Goal: Transaction & Acquisition: Purchase product/service

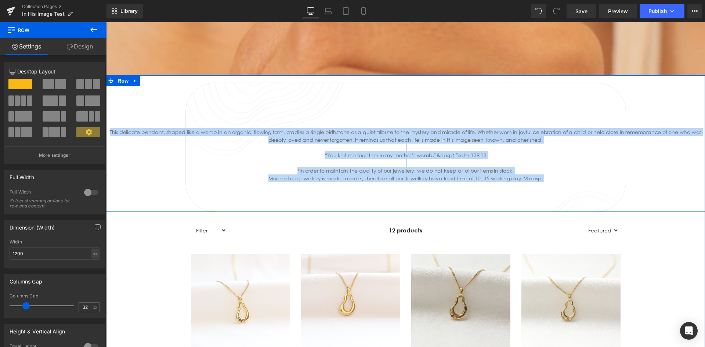
drag, startPoint x: 188, startPoint y: 97, endPoint x: 160, endPoint y: 98, distance: 27.9
click at [160, 98] on div "Heading This delicate pendant, shaped like a womb in an organic, flowing form, …" at bounding box center [405, 143] width 599 height 137
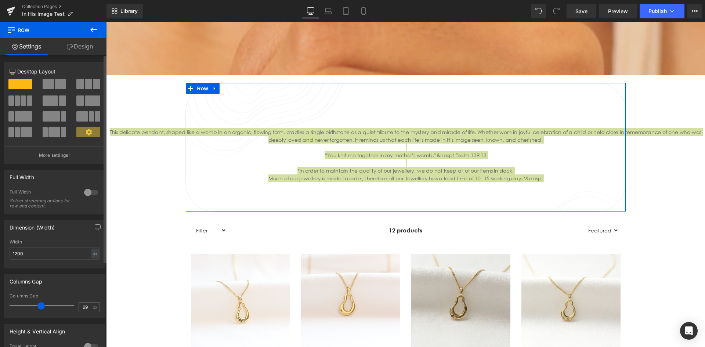
drag, startPoint x: 26, startPoint y: 307, endPoint x: 40, endPoint y: 304, distance: 14.6
click at [40, 304] on span at bounding box center [40, 305] width 7 height 7
type input "37"
drag, startPoint x: 40, startPoint y: 303, endPoint x: 28, endPoint y: 307, distance: 12.9
click at [28, 307] on span at bounding box center [28, 305] width 7 height 7
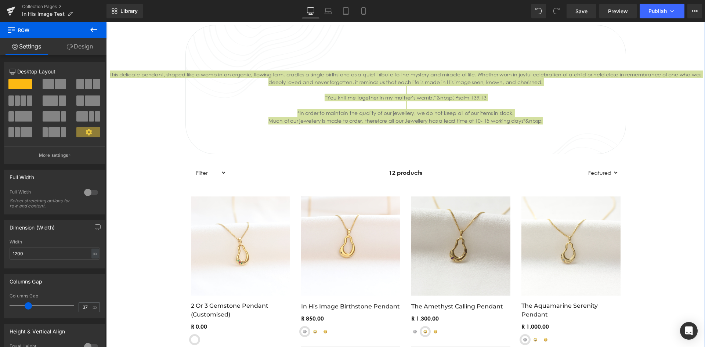
scroll to position [318, 0]
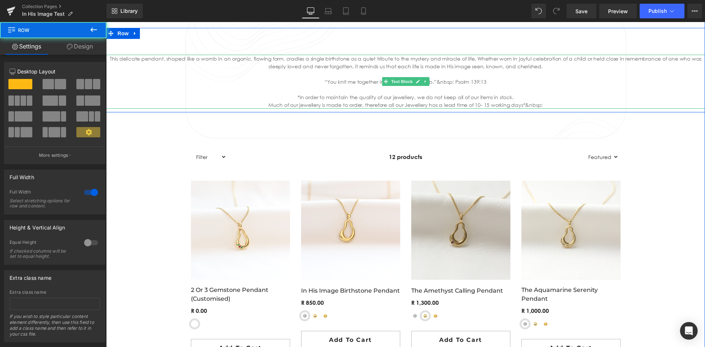
click at [436, 87] on div at bounding box center [405, 90] width 599 height 8
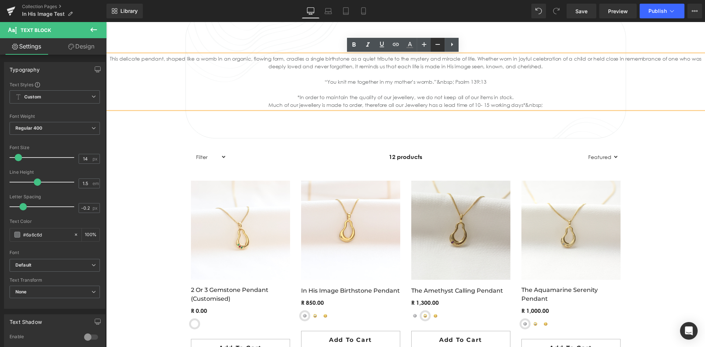
click at [433, 44] on link at bounding box center [438, 45] width 14 height 14
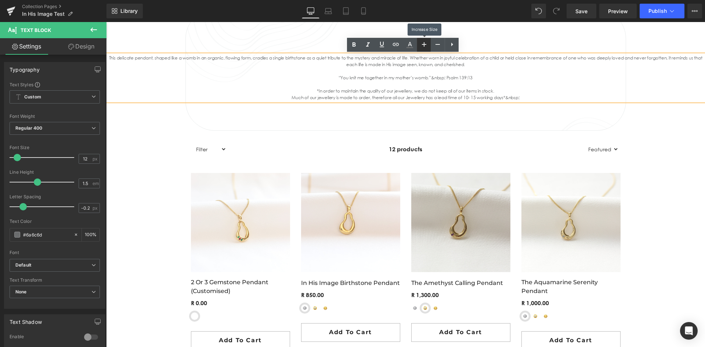
click at [425, 42] on icon at bounding box center [424, 44] width 9 height 9
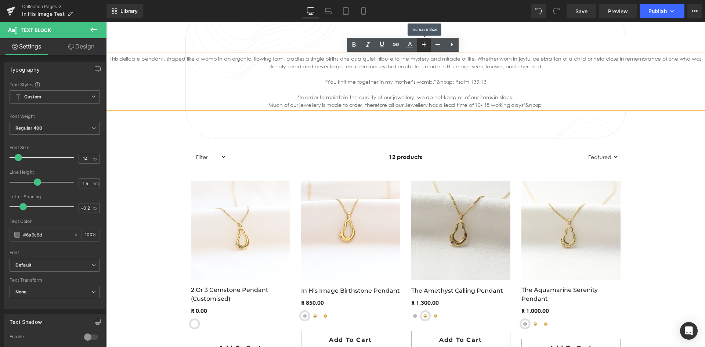
click at [425, 42] on icon at bounding box center [424, 44] width 9 height 9
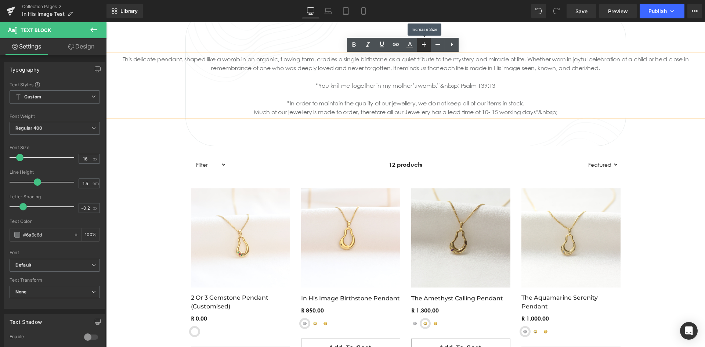
click at [425, 42] on icon at bounding box center [424, 44] width 9 height 9
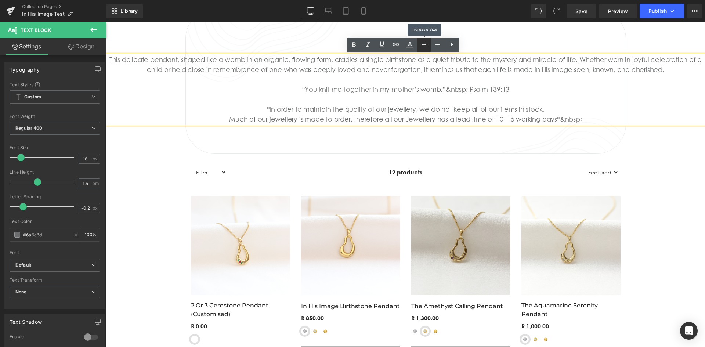
click at [425, 42] on icon at bounding box center [424, 44] width 9 height 9
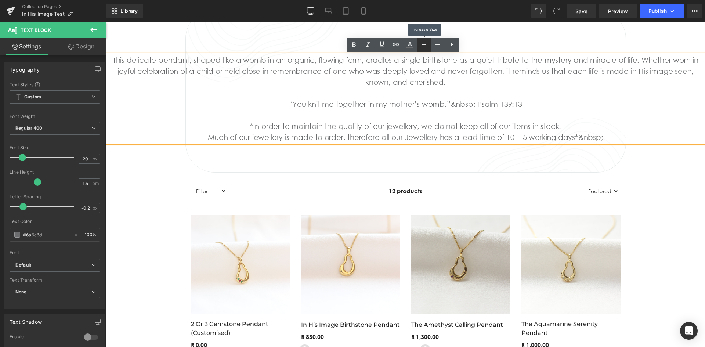
click at [425, 42] on icon at bounding box center [424, 44] width 9 height 9
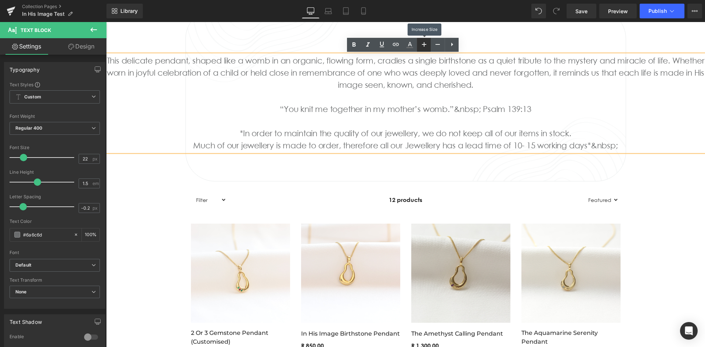
click at [425, 42] on icon at bounding box center [424, 44] width 9 height 9
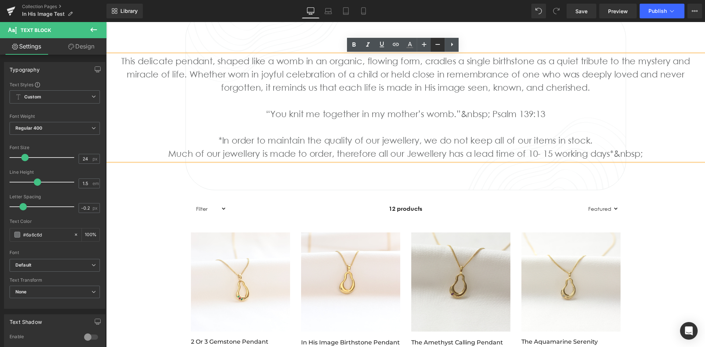
click at [433, 42] on icon at bounding box center [437, 44] width 9 height 9
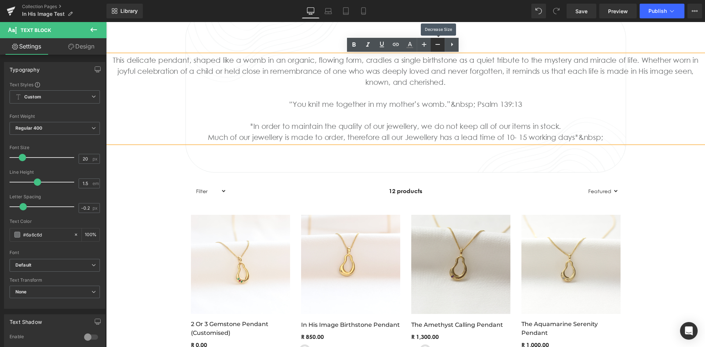
click at [433, 42] on icon at bounding box center [437, 44] width 9 height 9
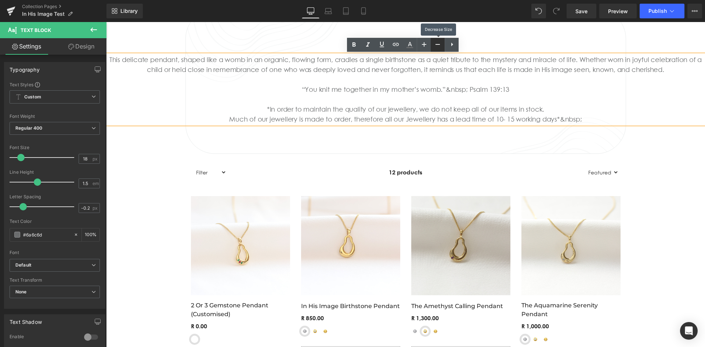
click at [433, 42] on icon at bounding box center [437, 44] width 9 height 9
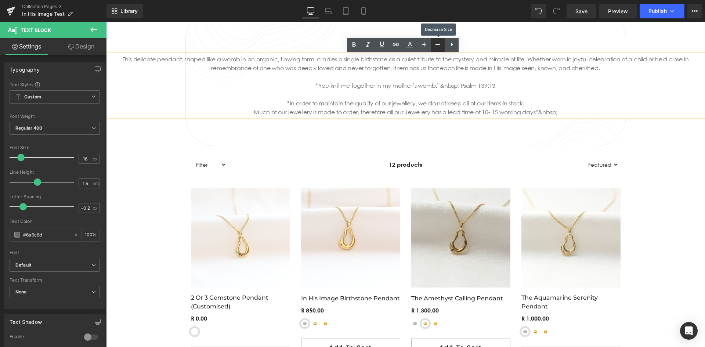
click at [433, 42] on icon at bounding box center [437, 44] width 9 height 9
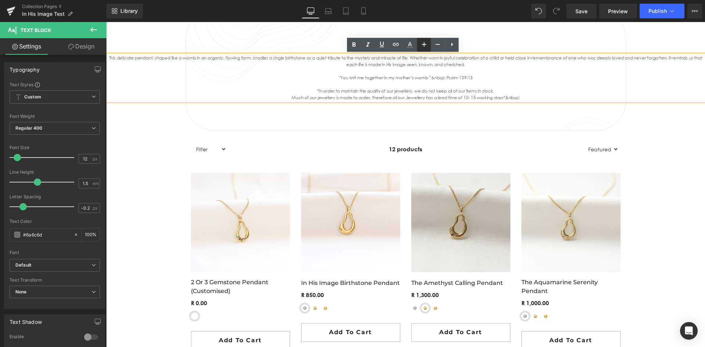
click at [423, 43] on icon at bounding box center [424, 44] width 9 height 9
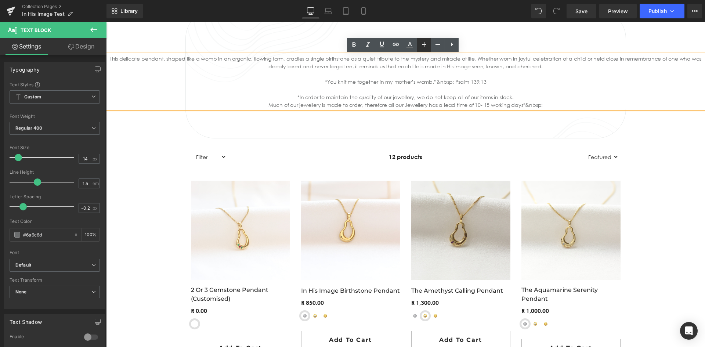
click at [423, 43] on icon at bounding box center [424, 44] width 9 height 9
type input "16"
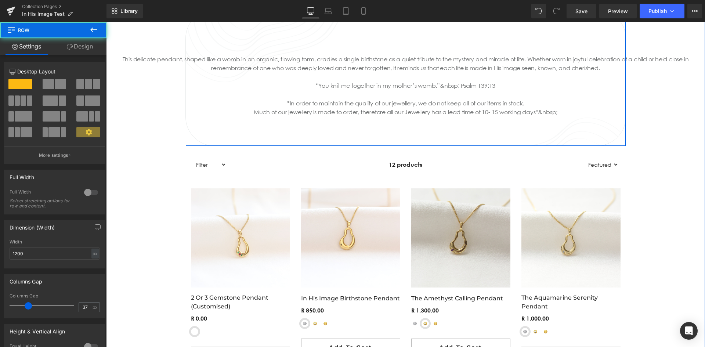
click at [606, 140] on div "Heading This delicate pendant, shaped like a womb in an organic, flowing form, …" at bounding box center [405, 77] width 441 height 137
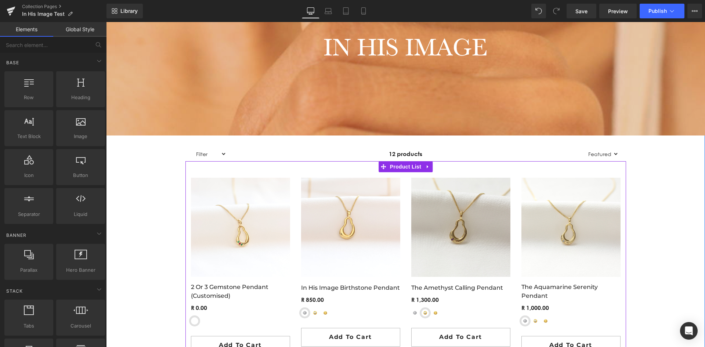
scroll to position [172, 0]
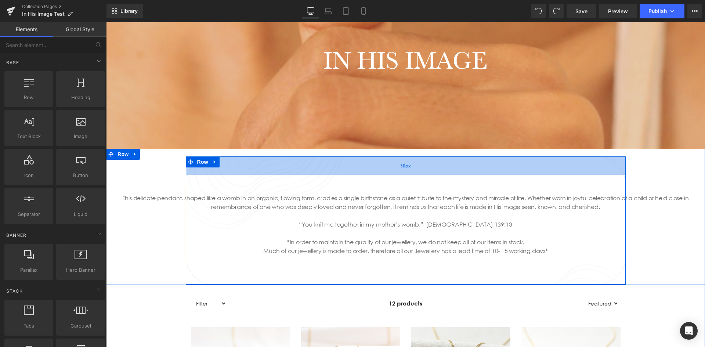
click at [602, 163] on div "50px" at bounding box center [406, 165] width 440 height 18
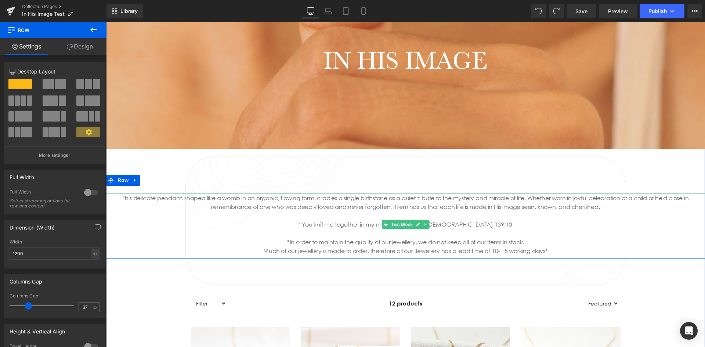
click at [556, 225] on div "“You knit me together in my mother’s womb.” [DEMOGRAPHIC_DATA] 139:13" at bounding box center [405, 224] width 599 height 9
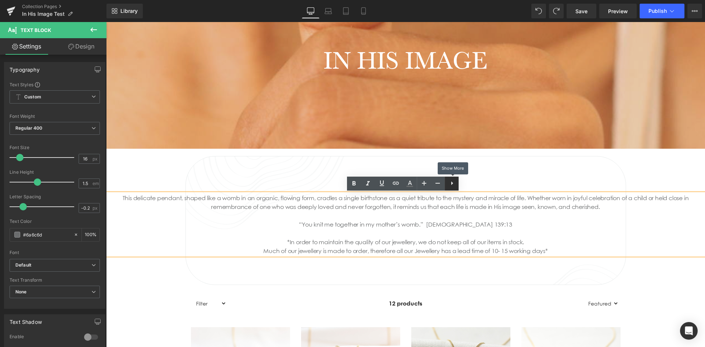
click at [450, 182] on icon at bounding box center [452, 183] width 9 height 9
click at [436, 184] on icon at bounding box center [438, 183] width 9 height 9
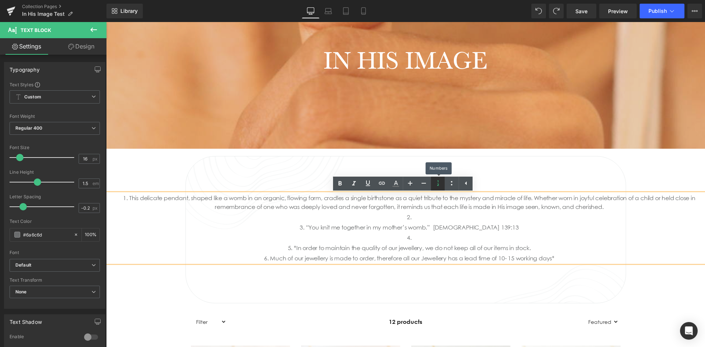
click at [436, 184] on icon at bounding box center [438, 183] width 9 height 9
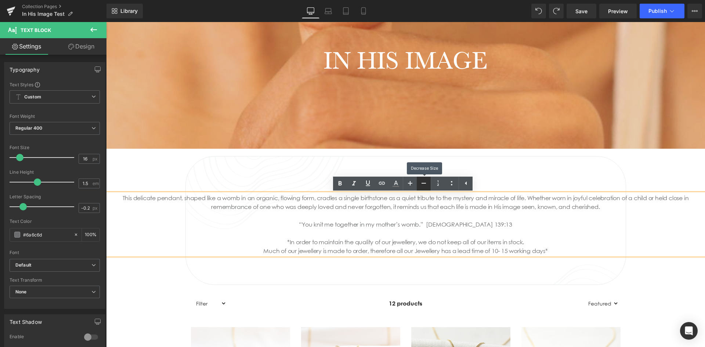
click at [427, 185] on icon at bounding box center [423, 183] width 9 height 9
type input "14"
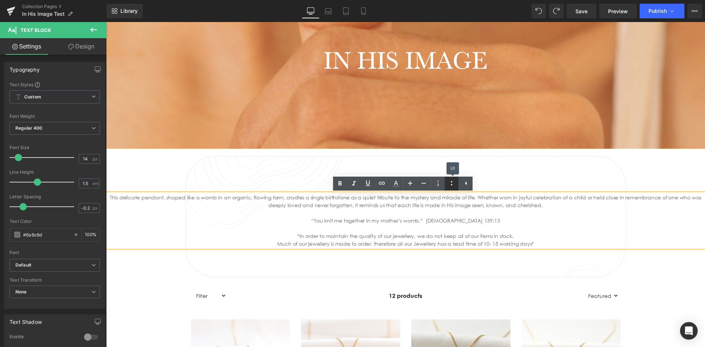
click at [454, 183] on icon at bounding box center [451, 183] width 9 height 9
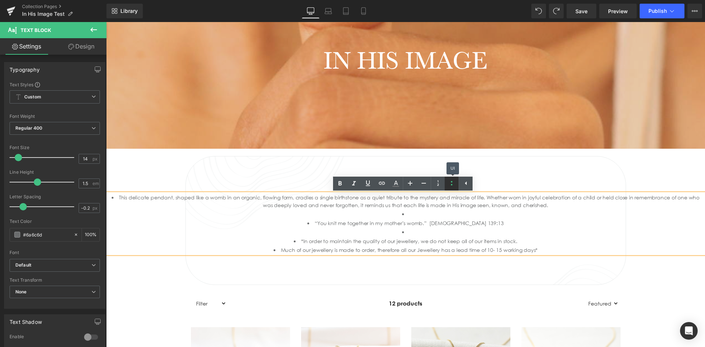
click at [454, 183] on icon at bounding box center [451, 183] width 9 height 9
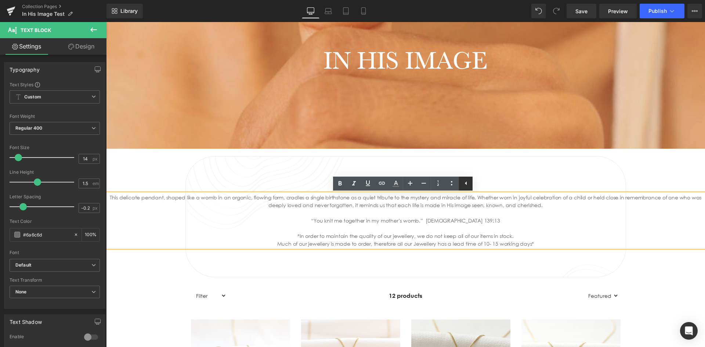
click at [466, 183] on icon at bounding box center [466, 183] width 2 height 4
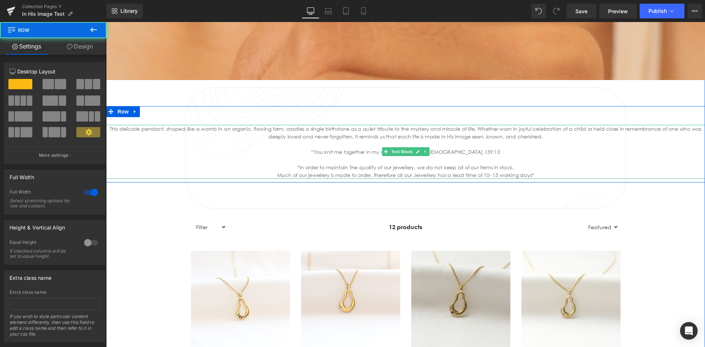
scroll to position [245, 0]
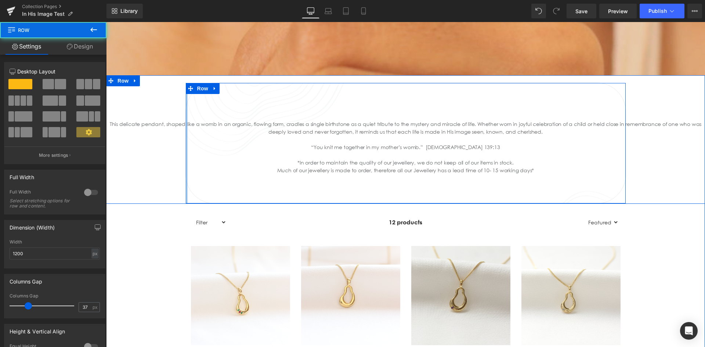
click at [186, 181] on div at bounding box center [187, 143] width 2 height 120
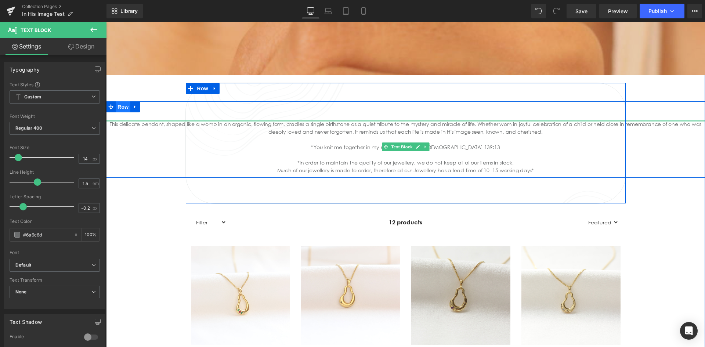
drag, startPoint x: 113, startPoint y: 120, endPoint x: 124, endPoint y: 111, distance: 13.8
click at [124, 111] on div "Heading This delicate pendant, shaped like a womb in an organic, flowing form, …" at bounding box center [405, 139] width 599 height 76
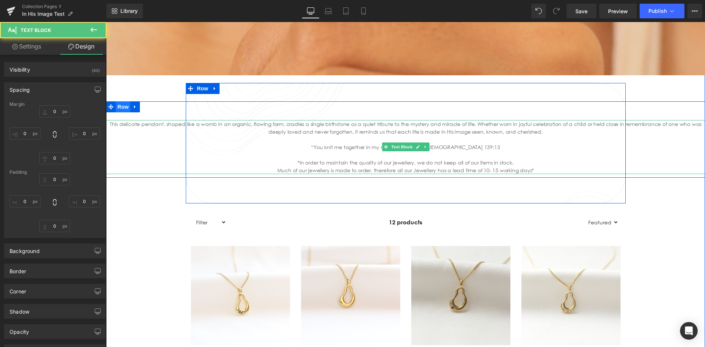
type input "16"
type input "0"
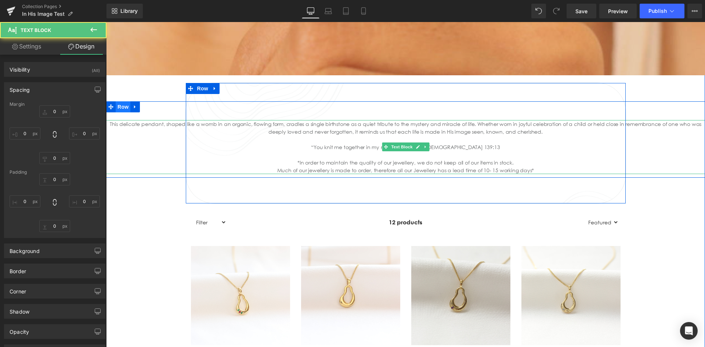
type input "0"
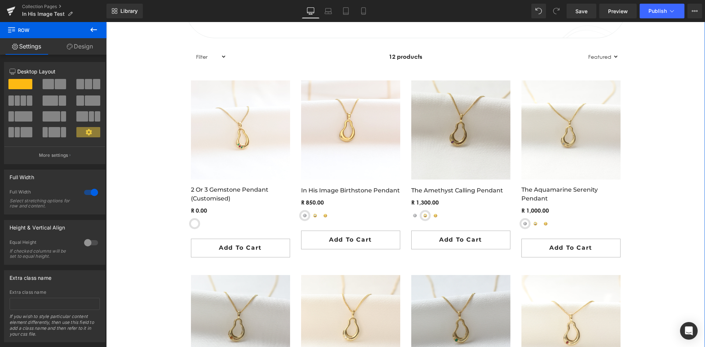
scroll to position [429, 0]
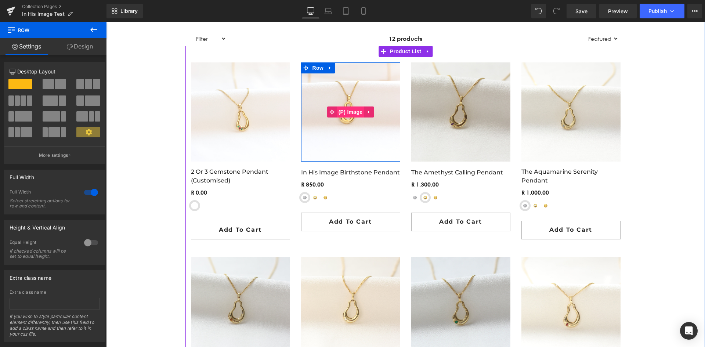
click at [349, 112] on span "(P) Image" at bounding box center [351, 112] width 28 height 11
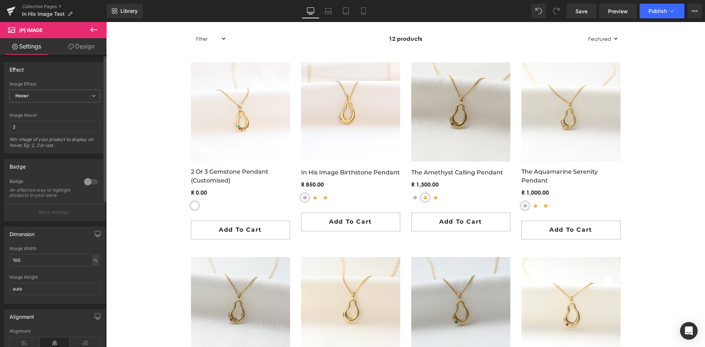
scroll to position [73, 0]
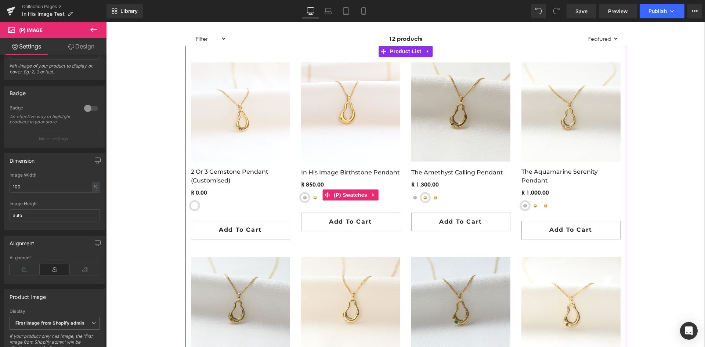
click at [302, 195] on span "Sterling Silver" at bounding box center [304, 197] width 7 height 7
click at [311, 196] on span "Yellow-Gold Plated Sterling Silver" at bounding box center [314, 197] width 7 height 7
click at [322, 198] on span at bounding box center [327, 195] width 10 height 11
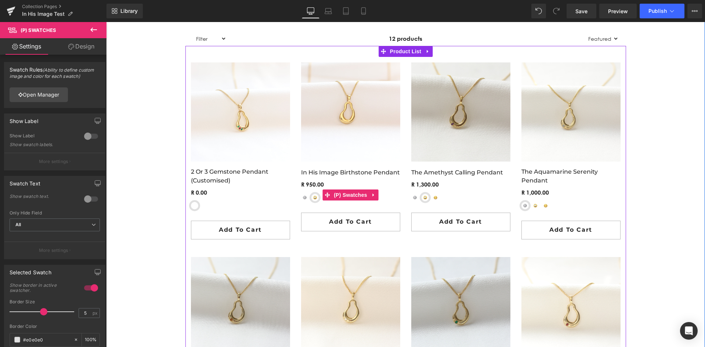
click at [301, 198] on span "Sterling Silver" at bounding box center [304, 197] width 7 height 7
